Goal: Information Seeking & Learning: Learn about a topic

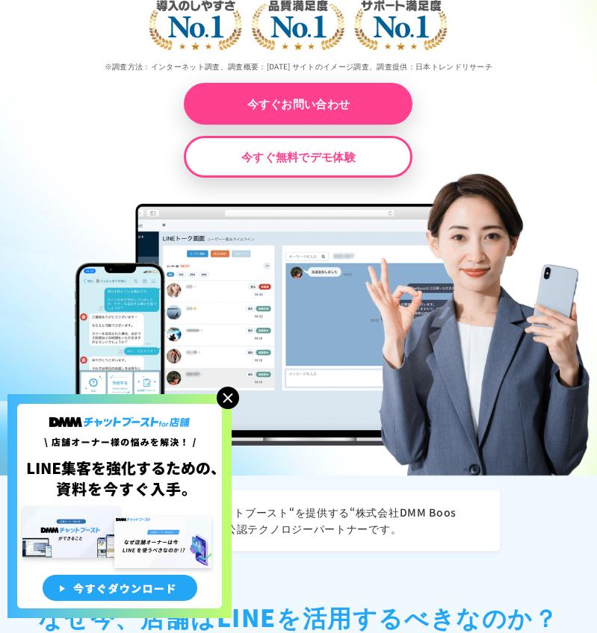
scroll to position [374, 0]
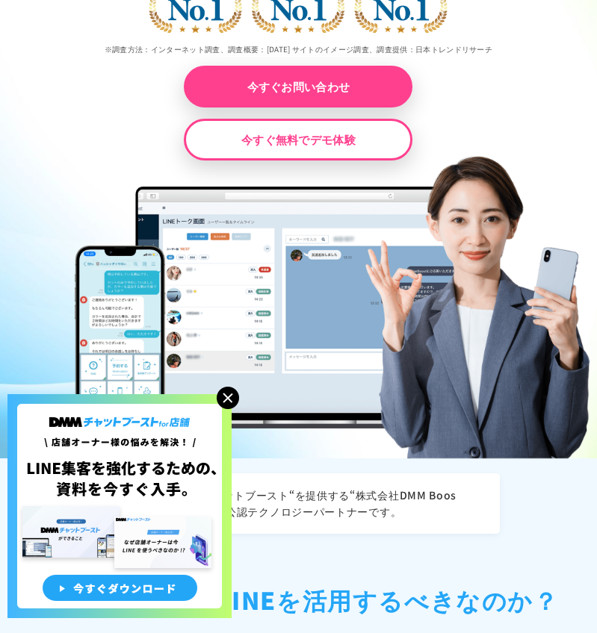
click at [218, 397] on img at bounding box center [228, 398] width 22 height 22
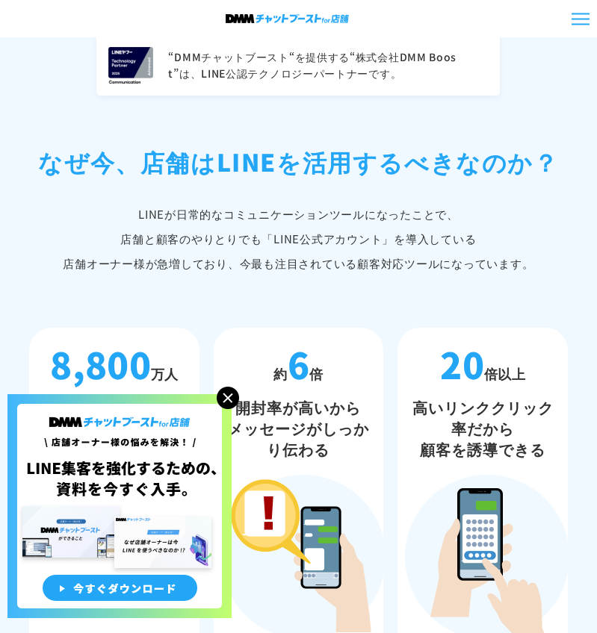
scroll to position [822, 0]
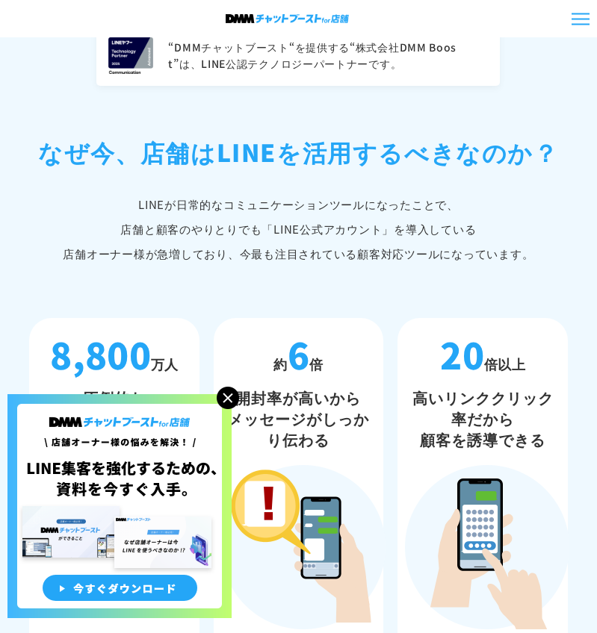
click at [232, 394] on img at bounding box center [228, 398] width 22 height 22
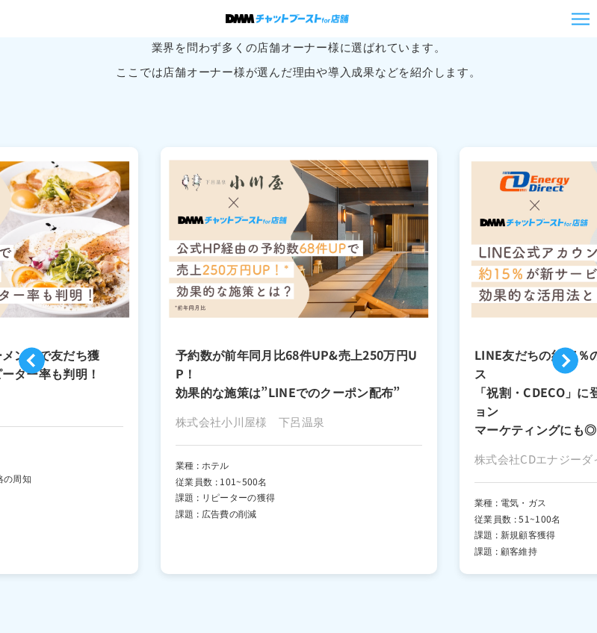
scroll to position [3735, 0]
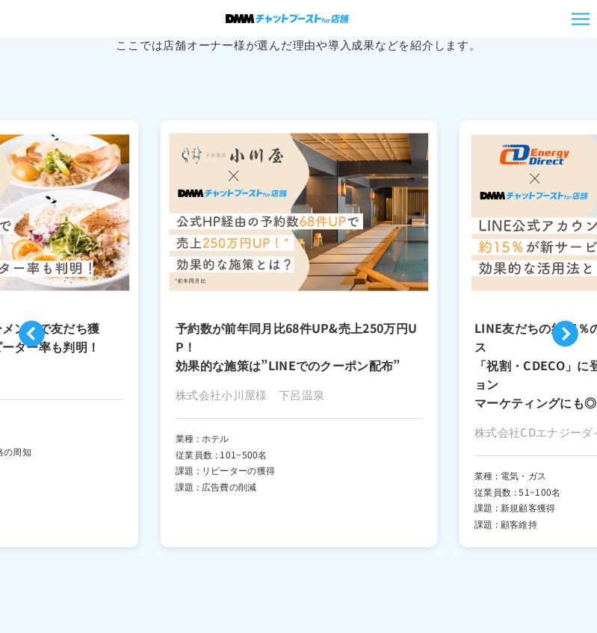
click at [33, 329] on button "Previous" at bounding box center [32, 333] width 26 height 26
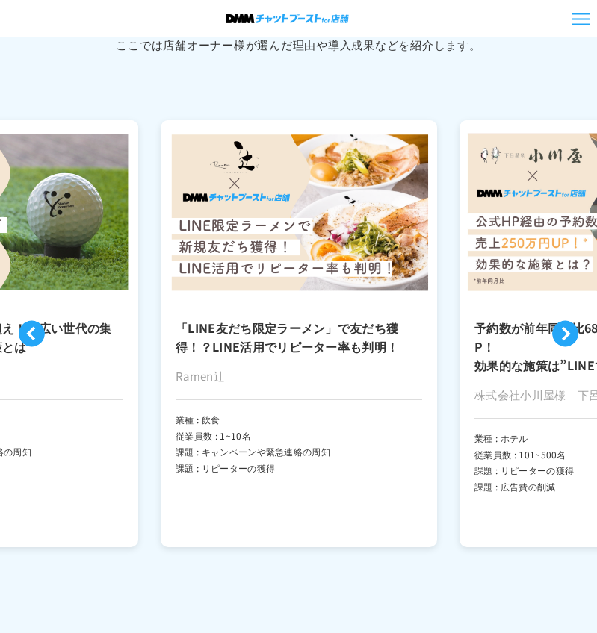
click at [32, 329] on button "Previous" at bounding box center [32, 333] width 26 height 26
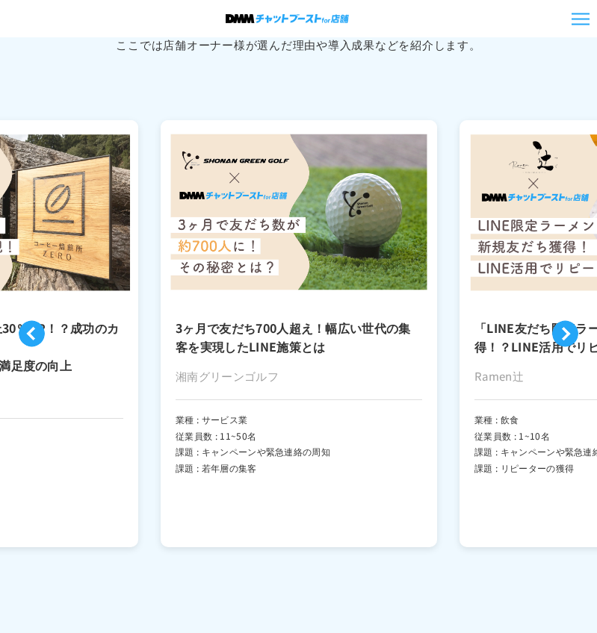
click at [32, 329] on button "Previous" at bounding box center [32, 333] width 26 height 26
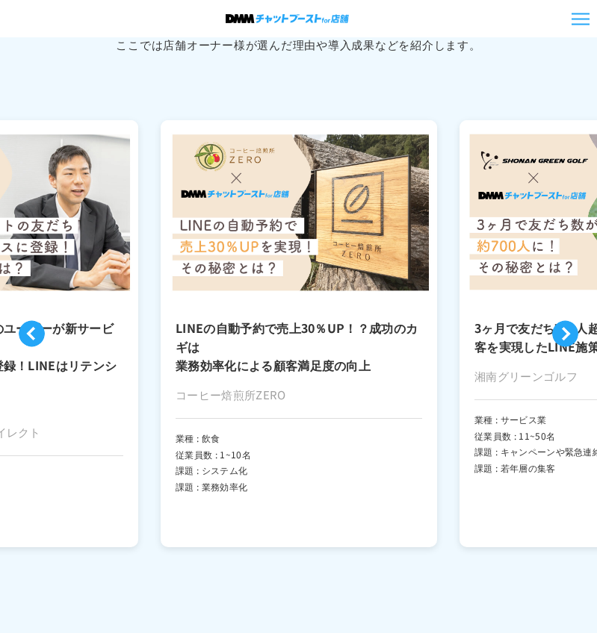
click at [567, 320] on button "Next" at bounding box center [565, 333] width 26 height 26
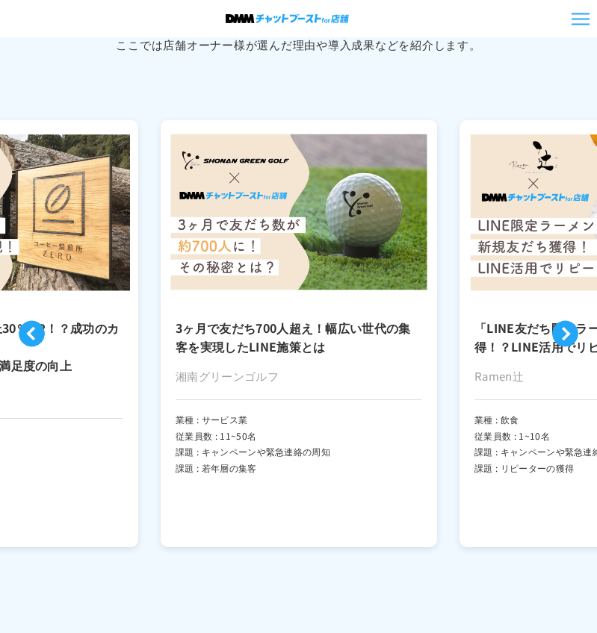
click at [567, 320] on button "Next" at bounding box center [565, 333] width 26 height 26
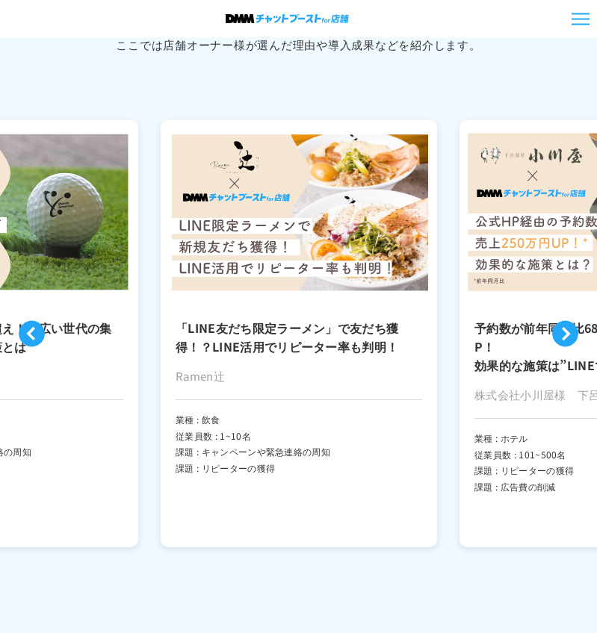
click at [28, 340] on h3 "3ヶ月で友だち700人超え！幅広い世代の集客を実現したLINE施策とは" at bounding box center [0, 337] width 247 height 37
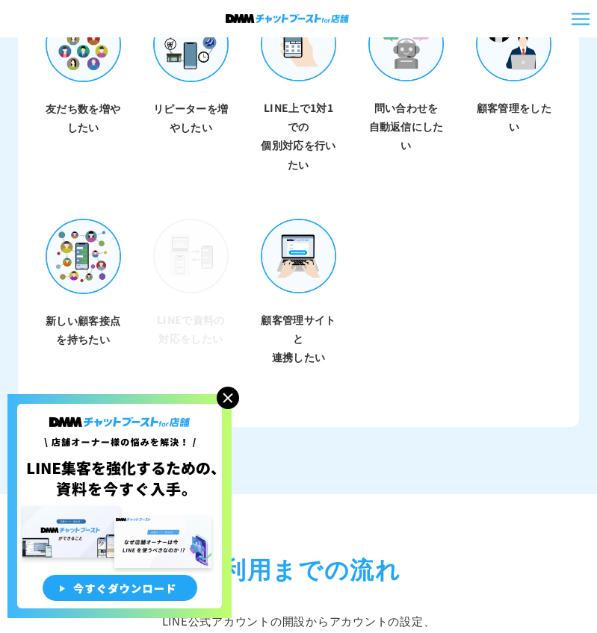
scroll to position [4333, 0]
click at [231, 397] on img at bounding box center [228, 398] width 22 height 22
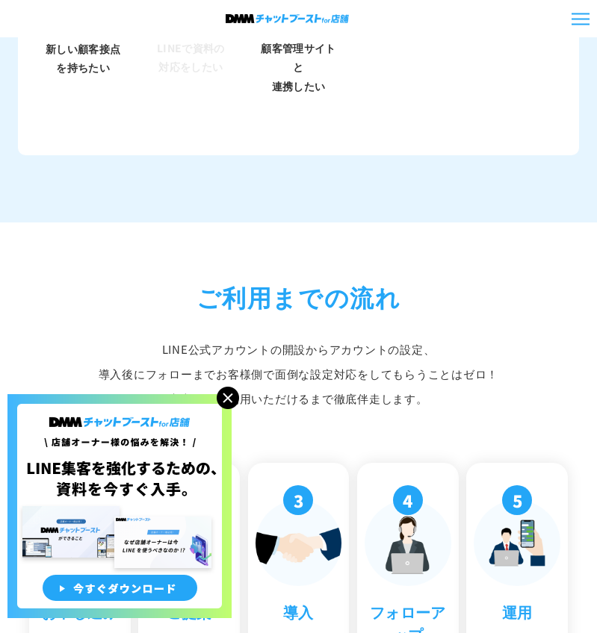
scroll to position [5152, 0]
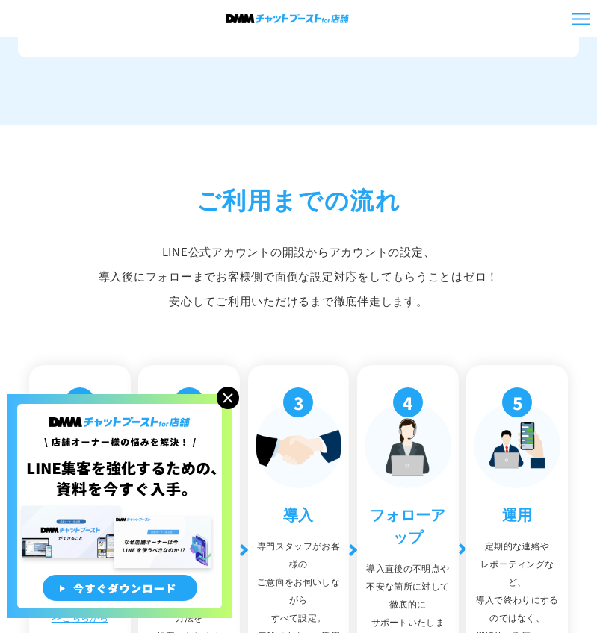
click at [231, 398] on img at bounding box center [228, 398] width 22 height 22
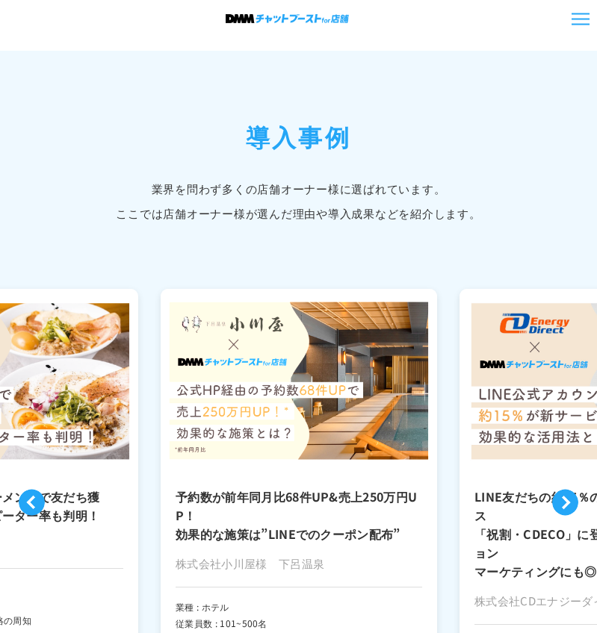
scroll to position [3725, 0]
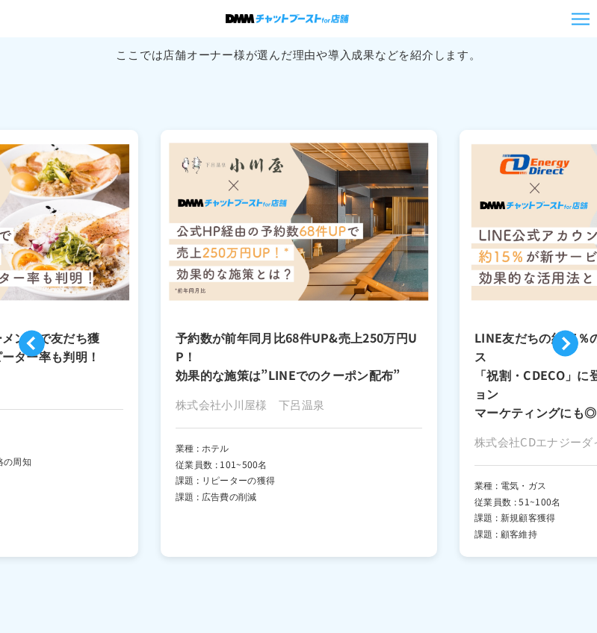
click at [22, 341] on button "Previous" at bounding box center [32, 343] width 26 height 26
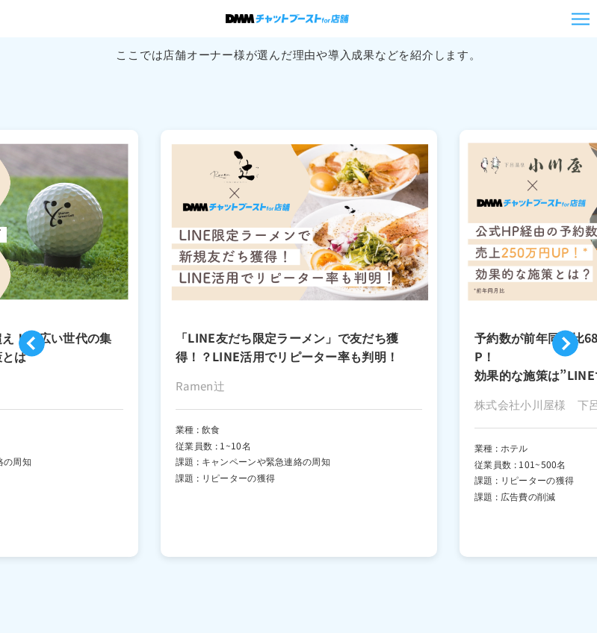
click at [22, 341] on button "Previous" at bounding box center [32, 343] width 26 height 26
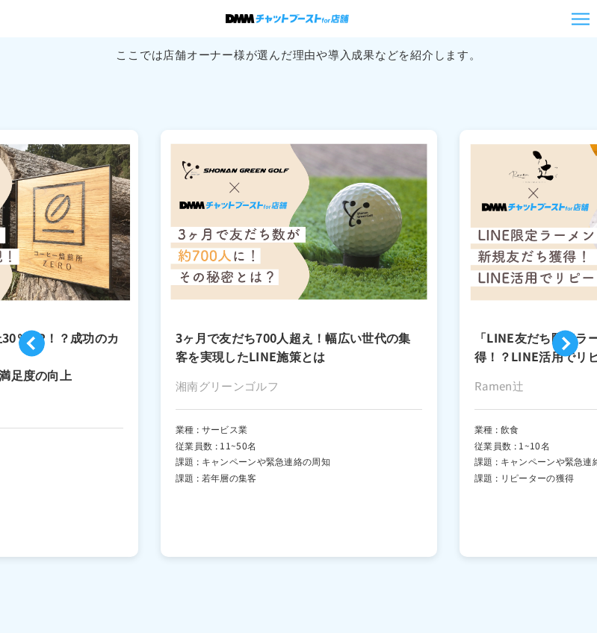
click at [22, 341] on button "Previous" at bounding box center [32, 343] width 26 height 26
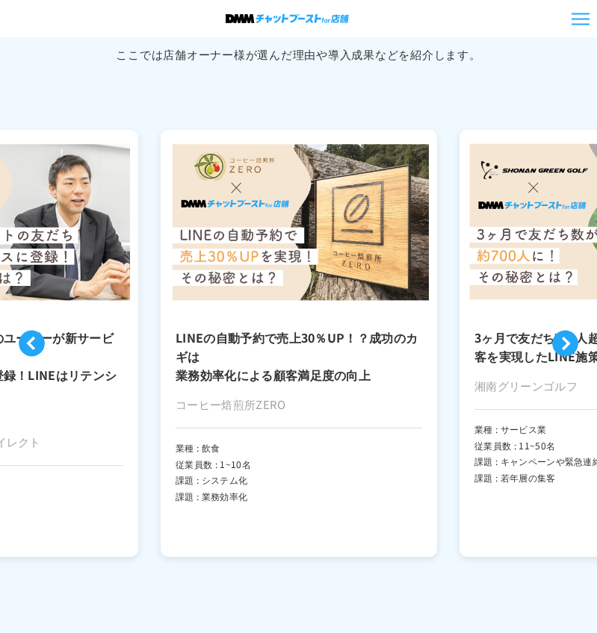
click at [22, 341] on button "Previous" at bounding box center [32, 343] width 26 height 26
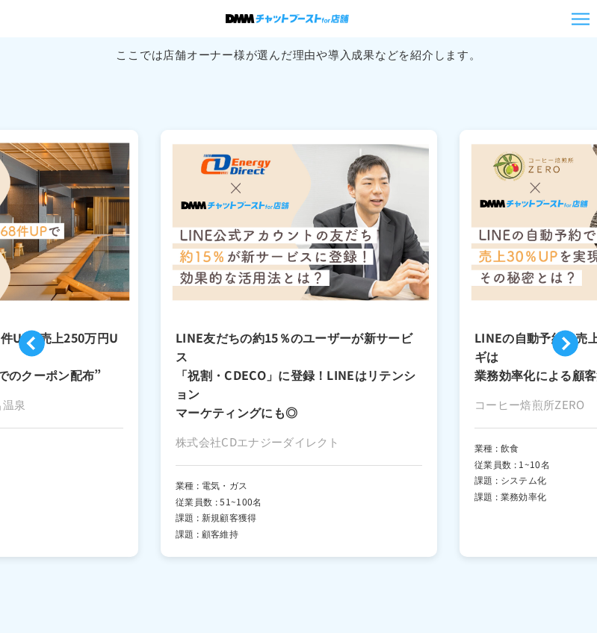
click at [22, 341] on button "Previous" at bounding box center [32, 343] width 26 height 26
